Goal: Navigation & Orientation: Find specific page/section

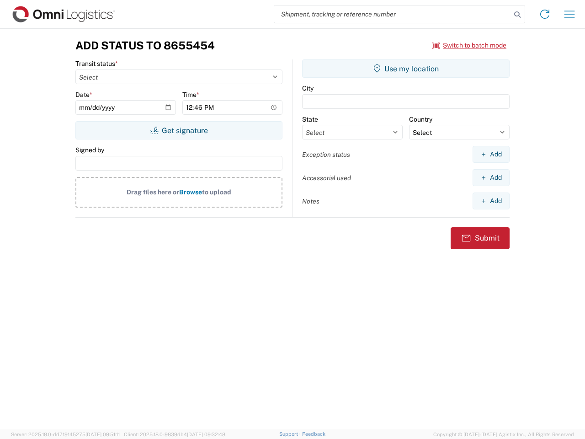
click at [393, 14] on input "search" at bounding box center [392, 13] width 237 height 17
click at [517, 15] on icon at bounding box center [517, 14] width 13 height 13
click at [545, 14] on icon at bounding box center [545, 14] width 15 height 15
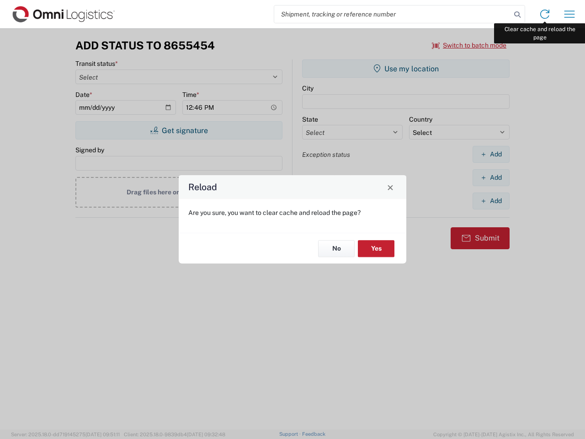
click at [570, 14] on div "Reload Are you sure, you want to clear cache and reload the page? No Yes" at bounding box center [292, 219] width 585 height 439
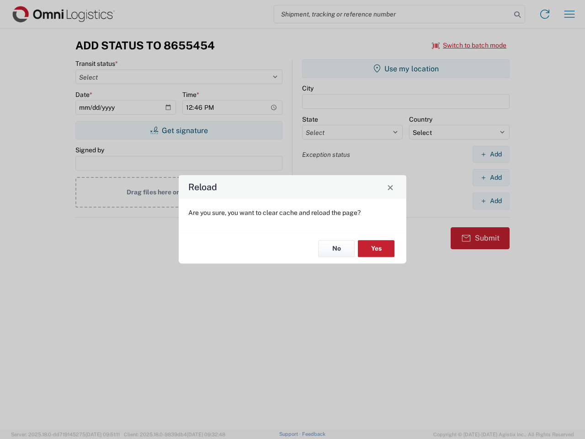
click at [469, 45] on div "Reload Are you sure, you want to clear cache and reload the page? No Yes" at bounding box center [292, 219] width 585 height 439
click at [179, 130] on div "Reload Are you sure, you want to clear cache and reload the page? No Yes" at bounding box center [292, 219] width 585 height 439
click at [406, 69] on div "Reload Are you sure, you want to clear cache and reload the page? No Yes" at bounding box center [292, 219] width 585 height 439
click at [491, 154] on div "Reload Are you sure, you want to clear cache and reload the page? No Yes" at bounding box center [292, 219] width 585 height 439
click at [491, 177] on div "Reload Are you sure, you want to clear cache and reload the page? No Yes" at bounding box center [292, 219] width 585 height 439
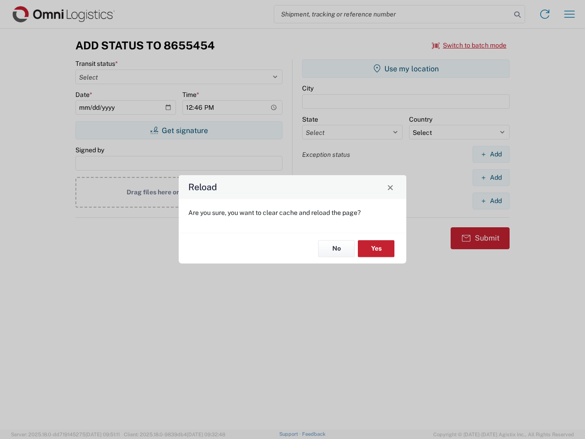
click at [491, 201] on div "Reload Are you sure, you want to clear cache and reload the page? No Yes" at bounding box center [292, 219] width 585 height 439
